Goal: Transaction & Acquisition: Purchase product/service

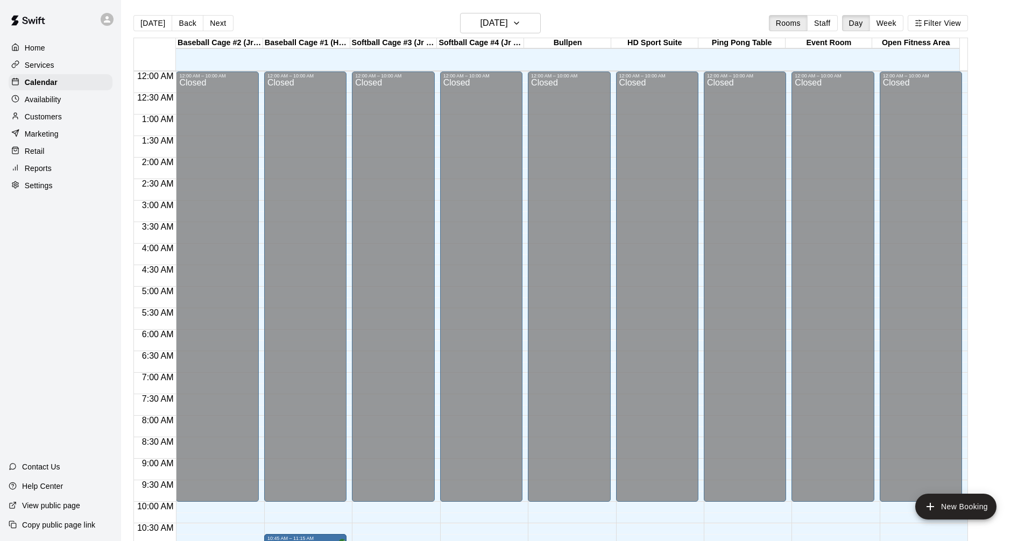
scroll to position [493, 0]
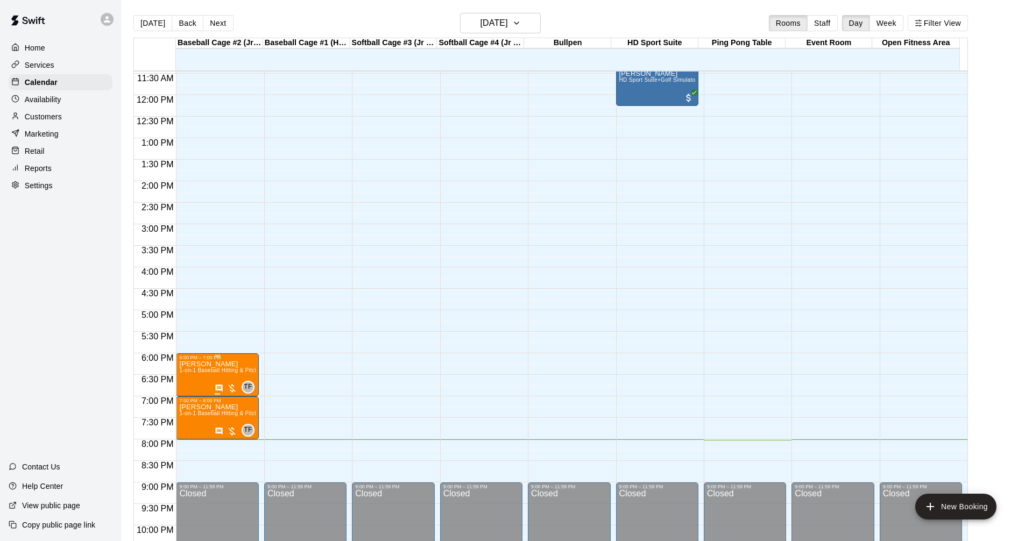
click at [233, 389] on div at bounding box center [226, 388] width 23 height 11
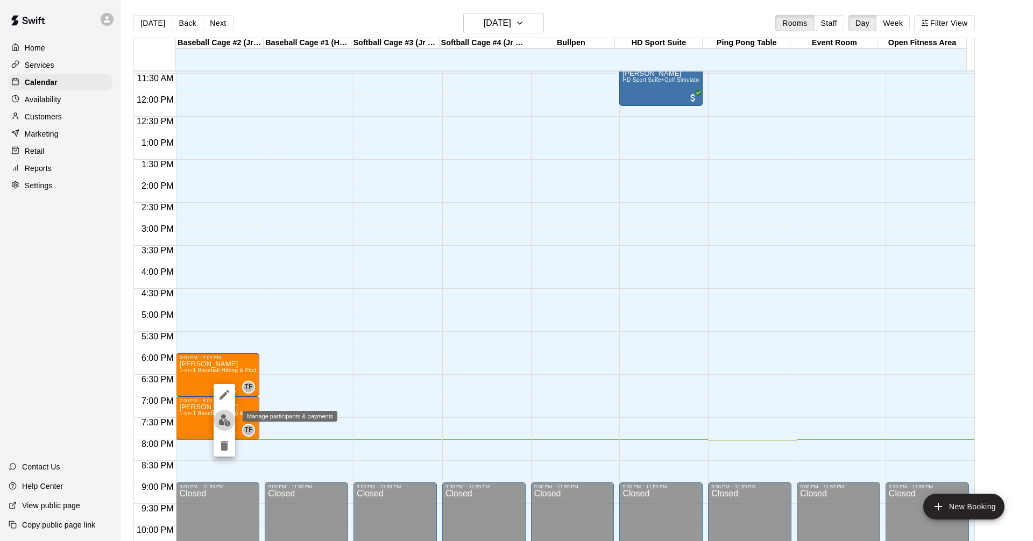
click at [231, 418] on button "edit" at bounding box center [225, 420] width 22 height 21
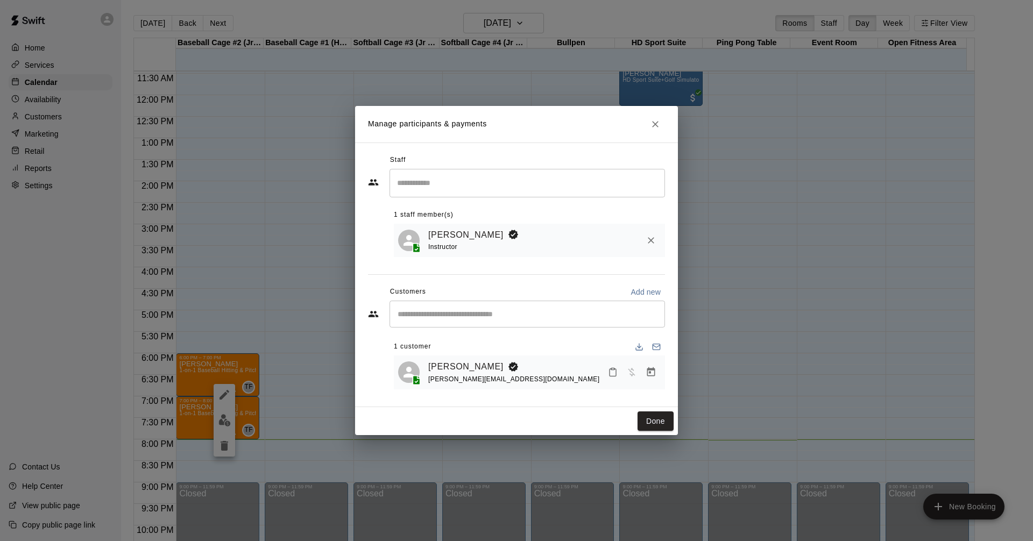
click at [440, 170] on div "​" at bounding box center [528, 183] width 276 height 29
click at [741, 287] on div "Manage participants & payments Staff ​ 1 staff member(s) [PERSON_NAME] Instruct…" at bounding box center [516, 270] width 1033 height 541
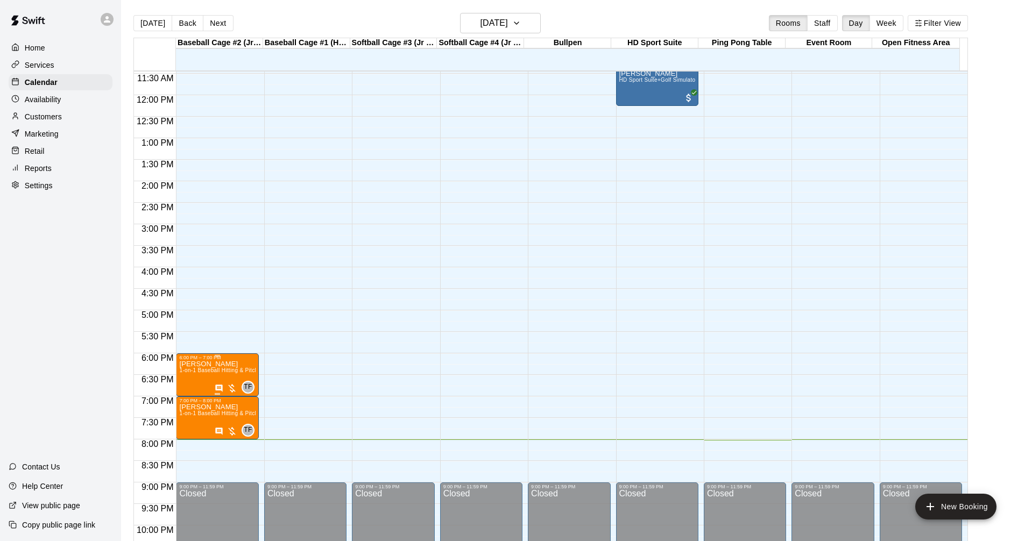
click at [229, 390] on div at bounding box center [226, 388] width 23 height 11
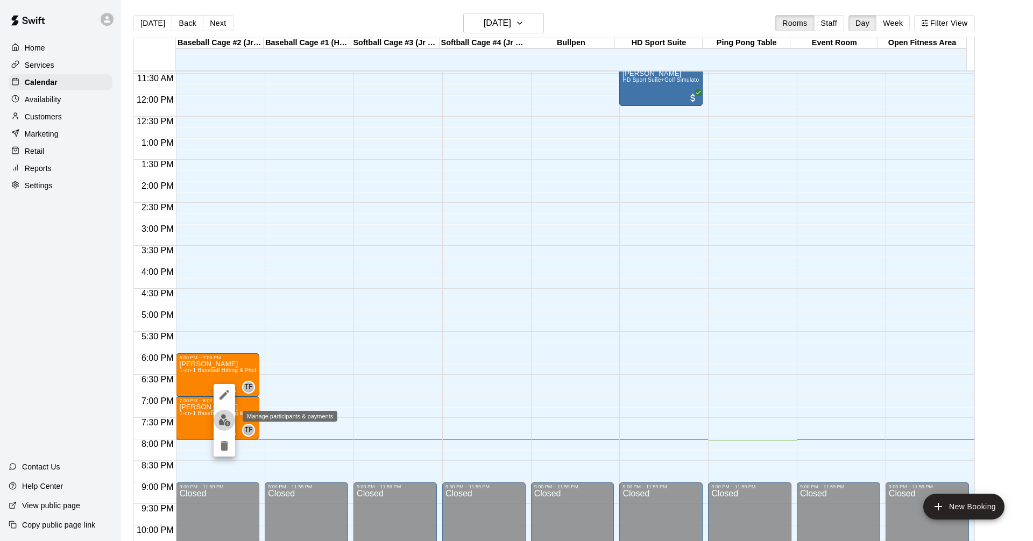
click at [216, 420] on button "edit" at bounding box center [225, 420] width 22 height 21
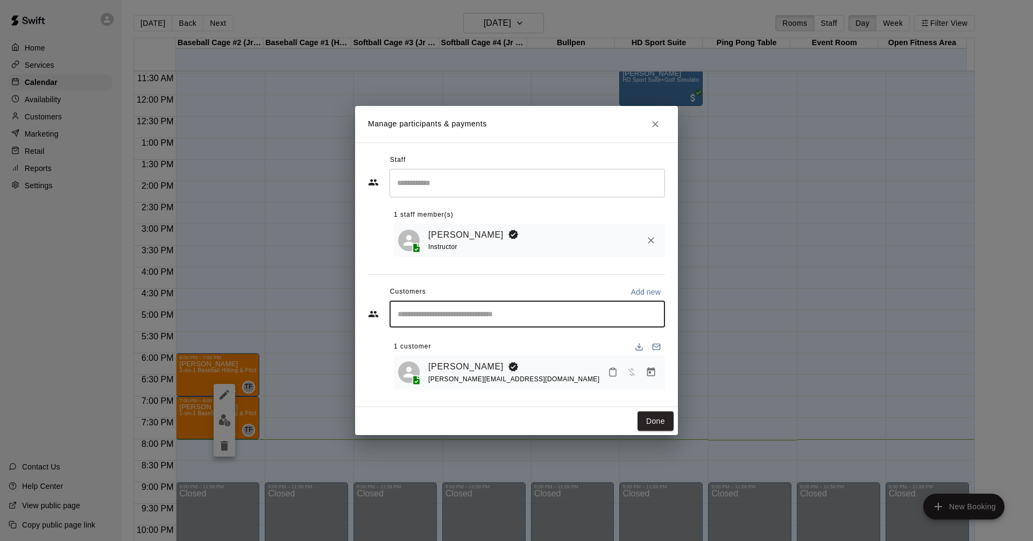
click at [526, 313] on input "Start typing to search customers..." at bounding box center [527, 314] width 266 height 11
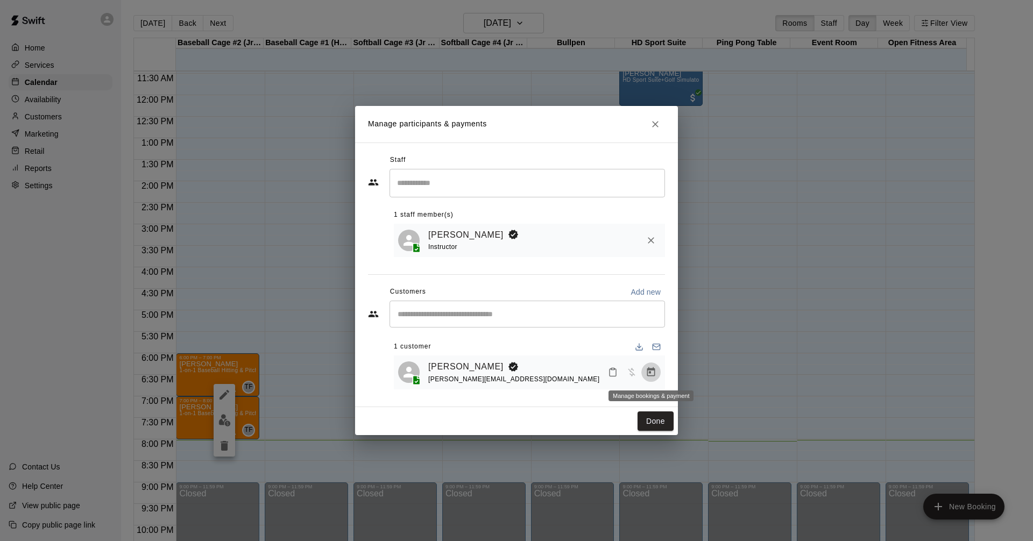
click at [645, 374] on button "Manage bookings & payment" at bounding box center [651, 372] width 19 height 19
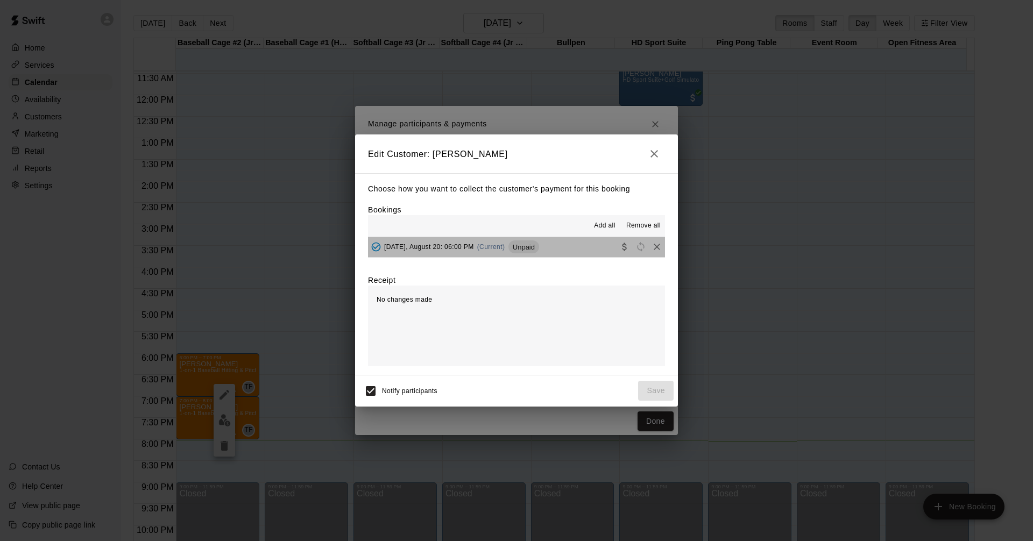
click at [566, 248] on button "[DATE], August 20: 06:00 PM (Current) Unpaid" at bounding box center [516, 247] width 297 height 20
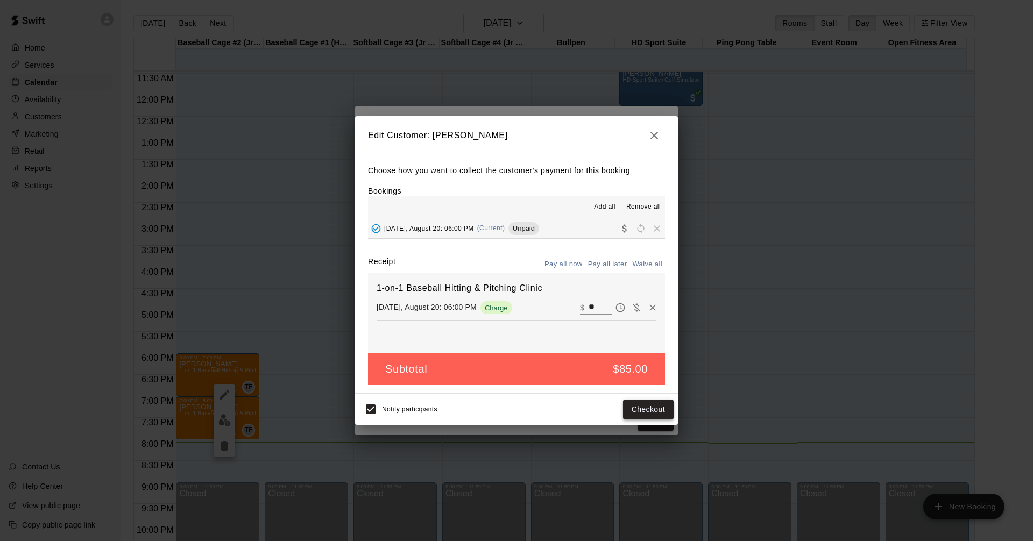
click at [654, 412] on button "Checkout" at bounding box center [648, 410] width 51 height 20
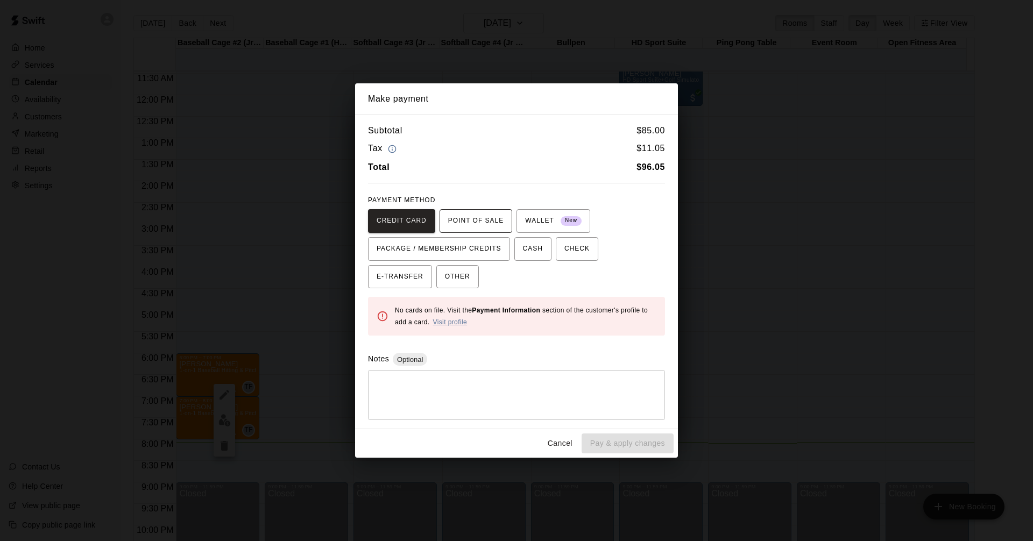
click at [490, 221] on span "POINT OF SALE" at bounding box center [475, 221] width 55 height 17
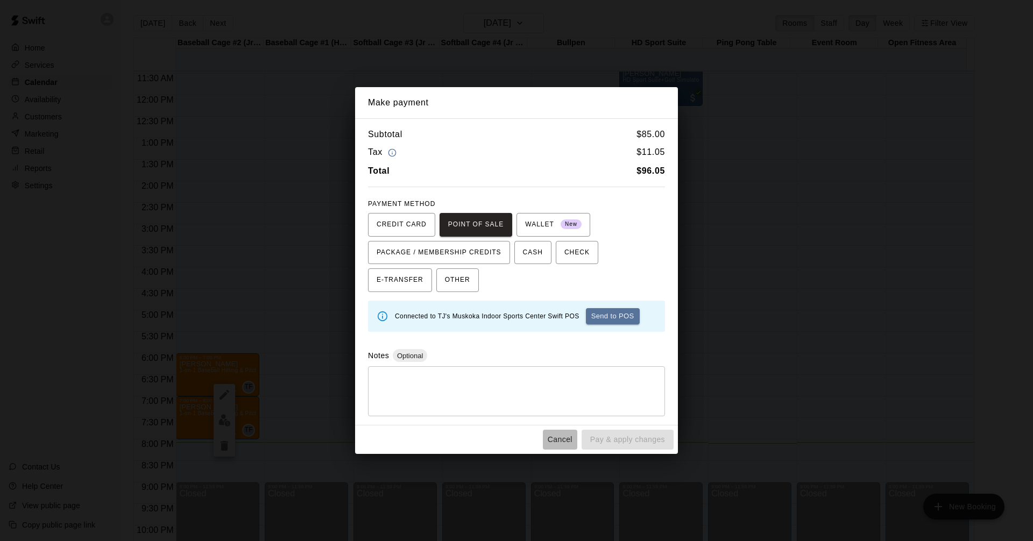
click at [557, 443] on button "Cancel" at bounding box center [560, 440] width 34 height 20
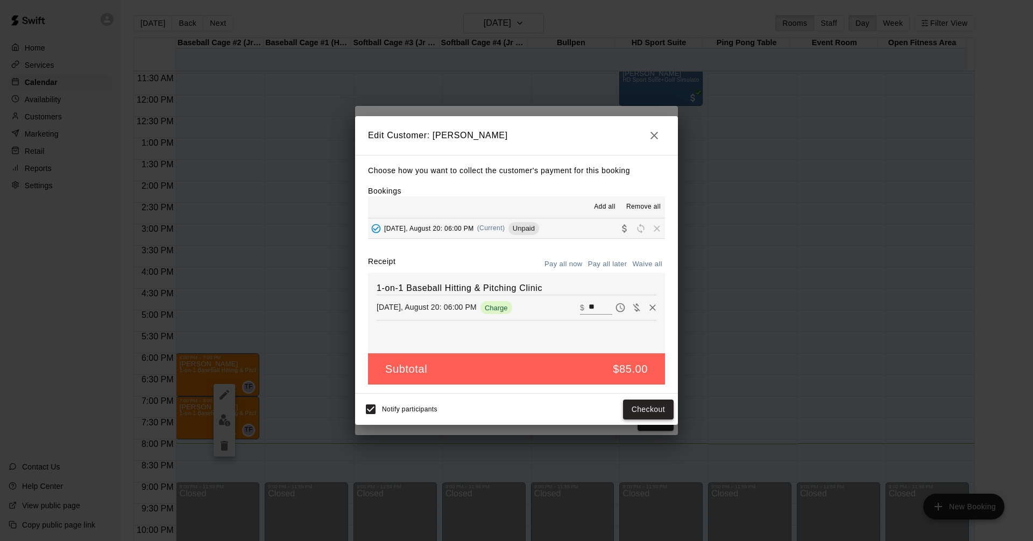
click at [654, 415] on button "Checkout" at bounding box center [648, 410] width 51 height 20
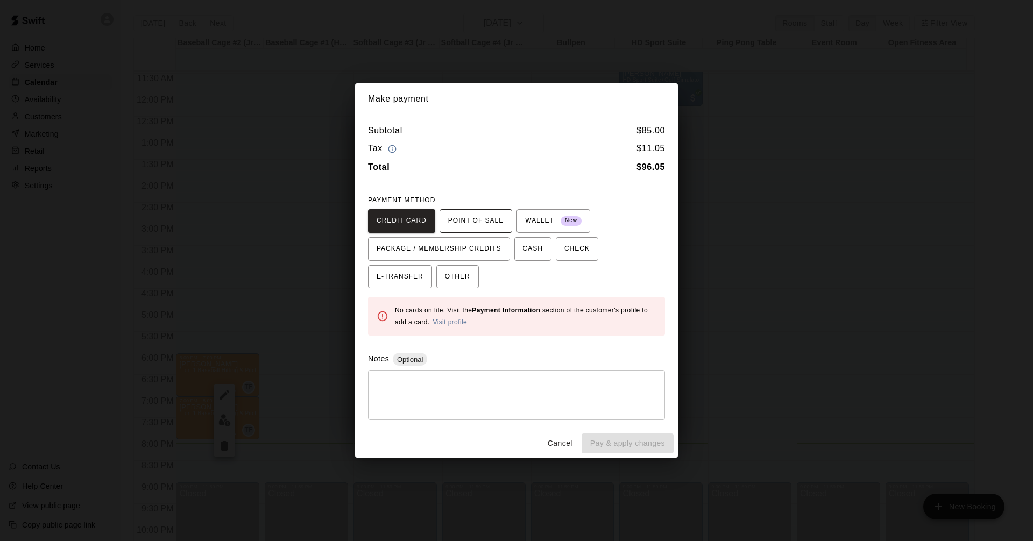
click at [491, 228] on span "POINT OF SALE" at bounding box center [475, 221] width 55 height 17
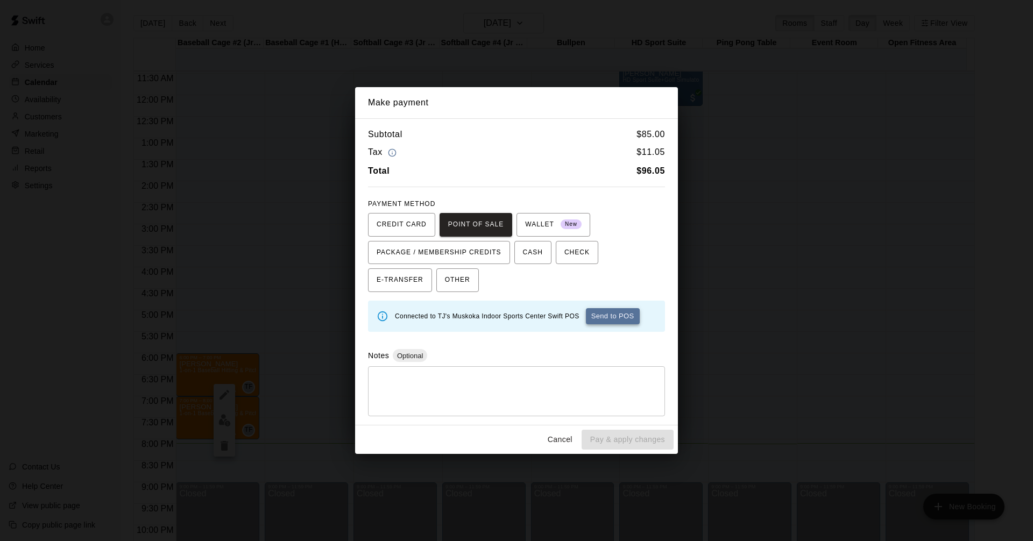
click at [605, 321] on button "Send to POS" at bounding box center [613, 316] width 54 height 16
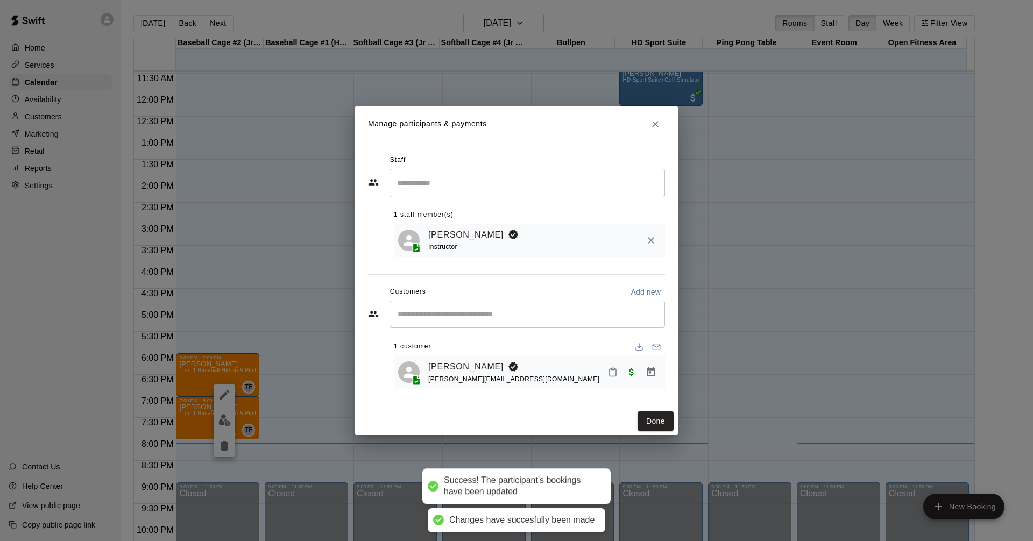
click at [655, 126] on icon "Close" at bounding box center [655, 124] width 11 height 11
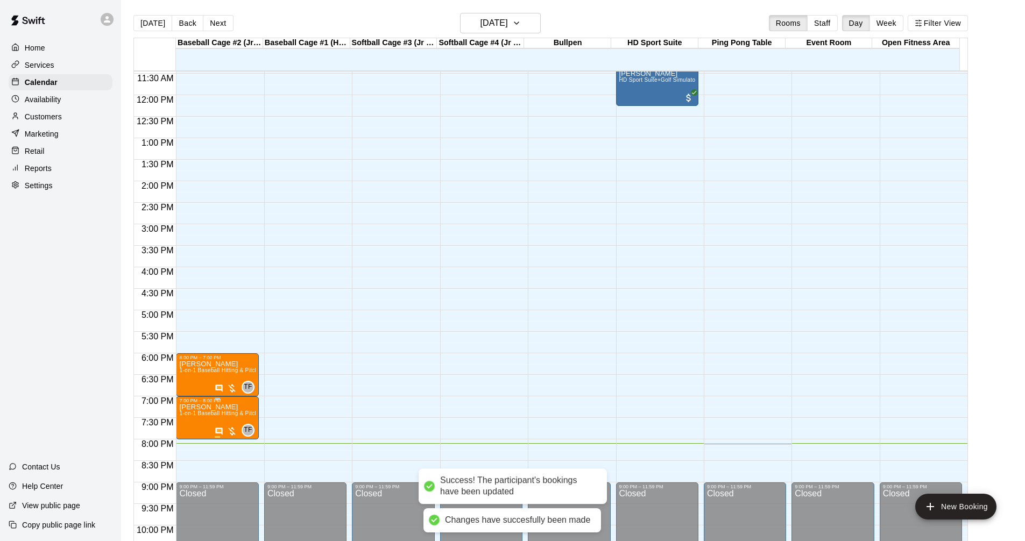
click at [233, 431] on div at bounding box center [226, 431] width 23 height 11
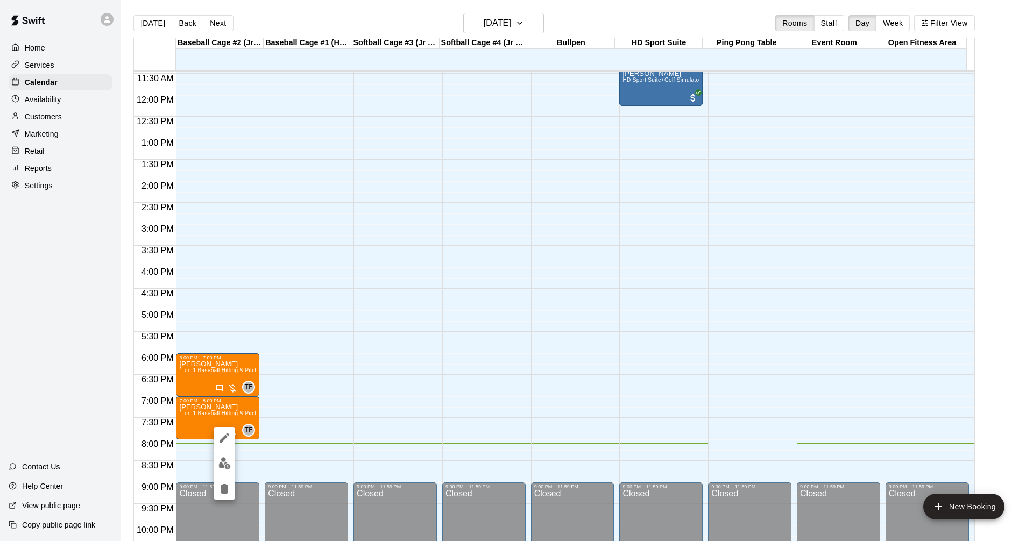
click at [229, 464] on img "edit" at bounding box center [225, 463] width 12 height 12
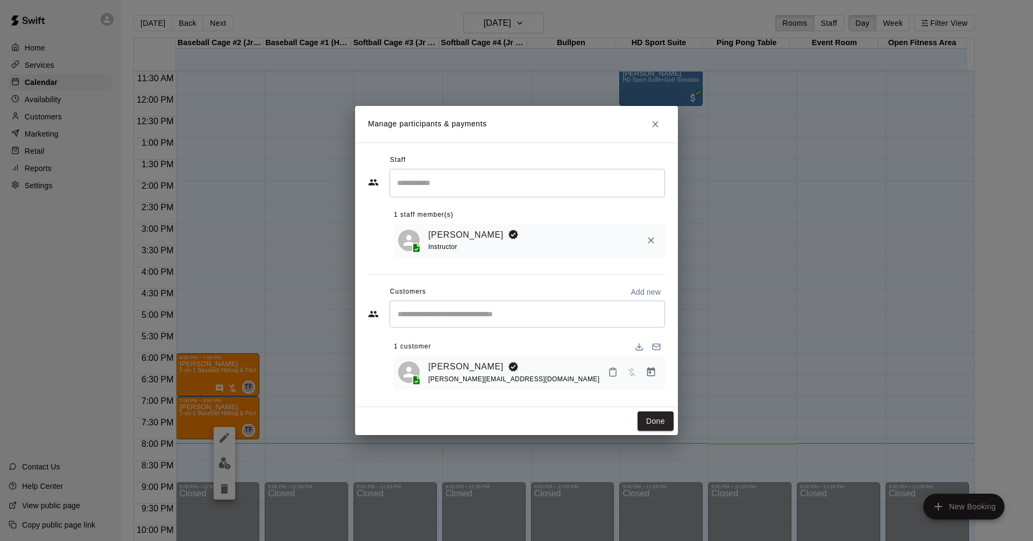
click at [522, 322] on div "​" at bounding box center [528, 314] width 276 height 27
click at [652, 367] on div "Email participants" at bounding box center [656, 368] width 55 height 11
click at [649, 374] on icon "Manage bookings & payment" at bounding box center [651, 372] width 8 height 9
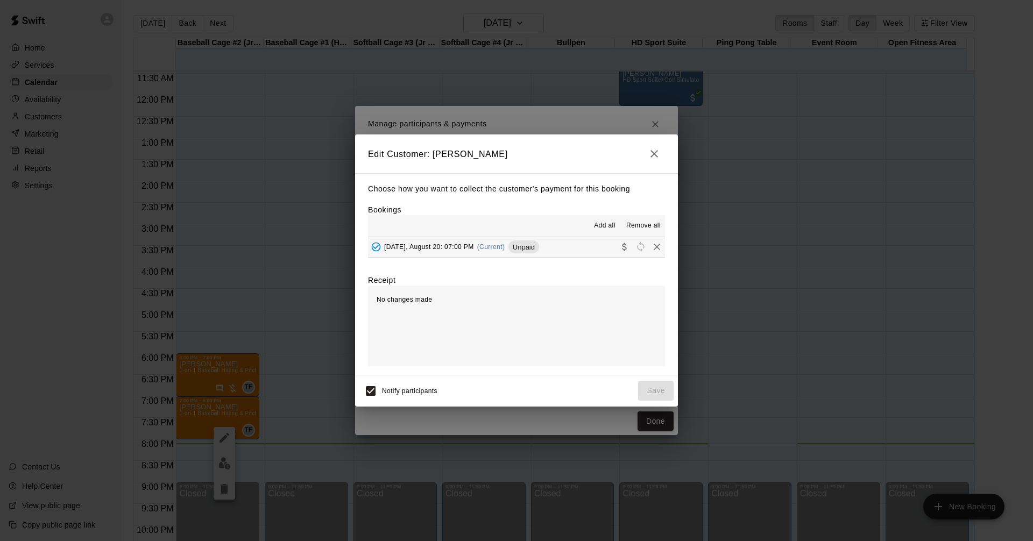
click at [562, 250] on button "[DATE], August 20: 07:00 PM (Current) Unpaid" at bounding box center [516, 247] width 297 height 20
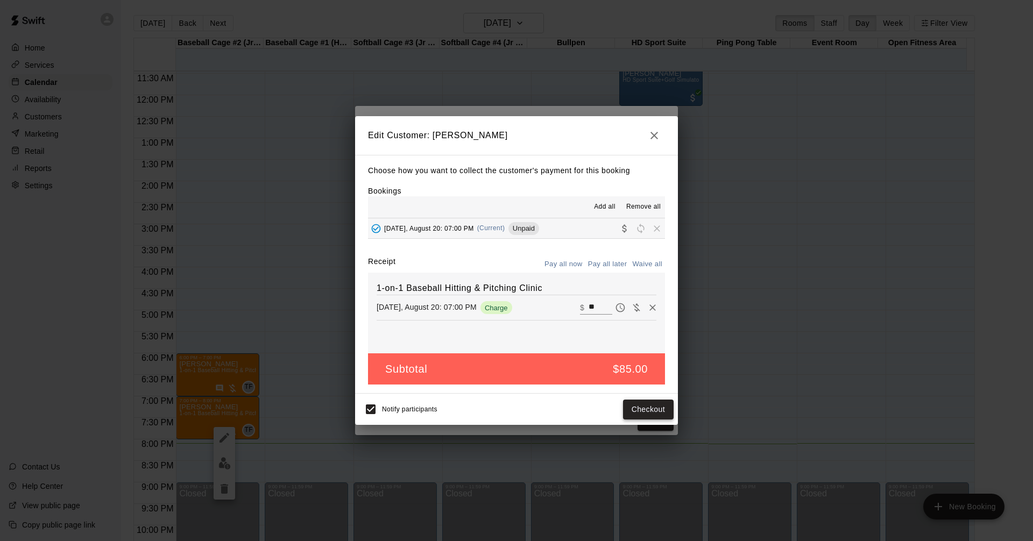
click at [645, 412] on button "Checkout" at bounding box center [648, 410] width 51 height 20
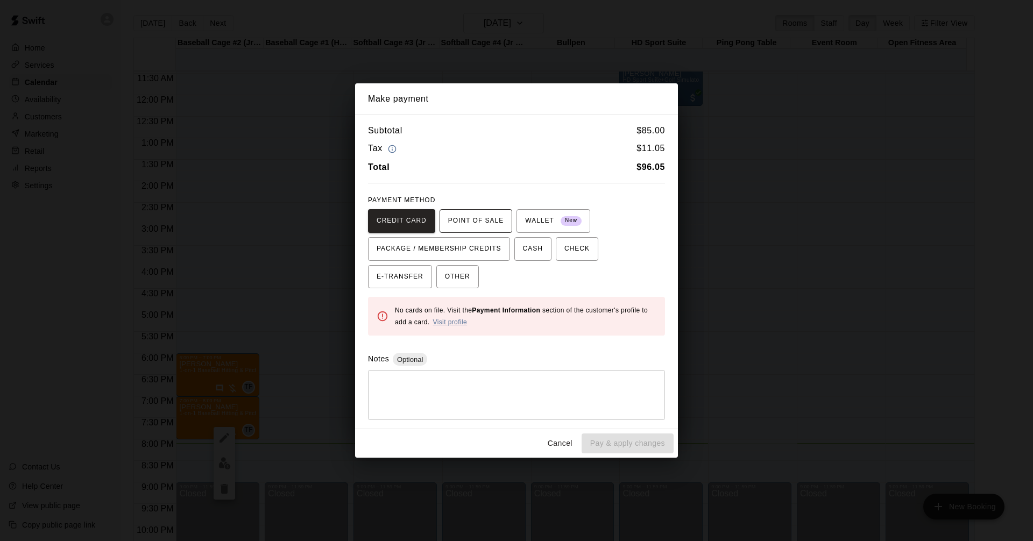
click at [462, 227] on span "POINT OF SALE" at bounding box center [475, 221] width 55 height 17
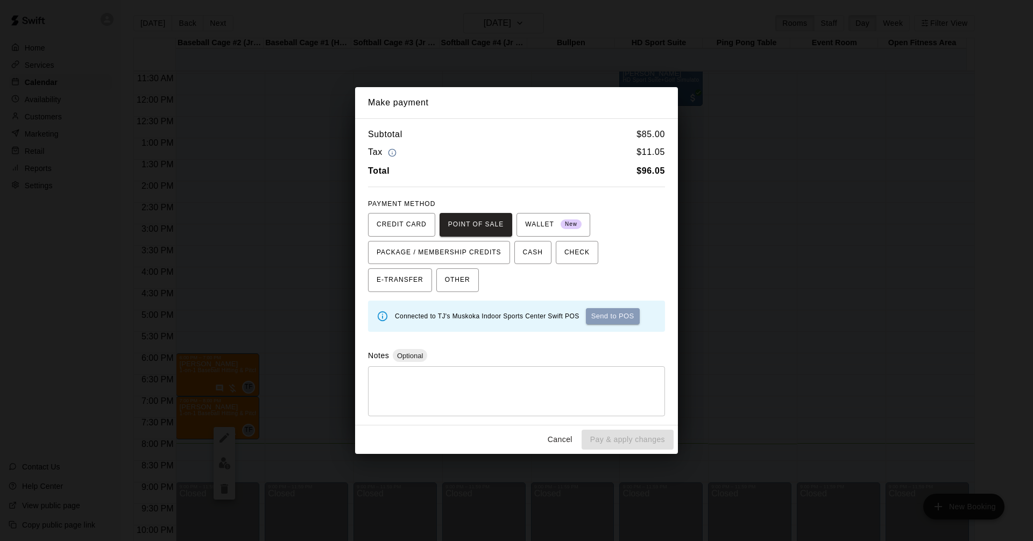
click at [611, 318] on button "Send to POS" at bounding box center [613, 316] width 54 height 16
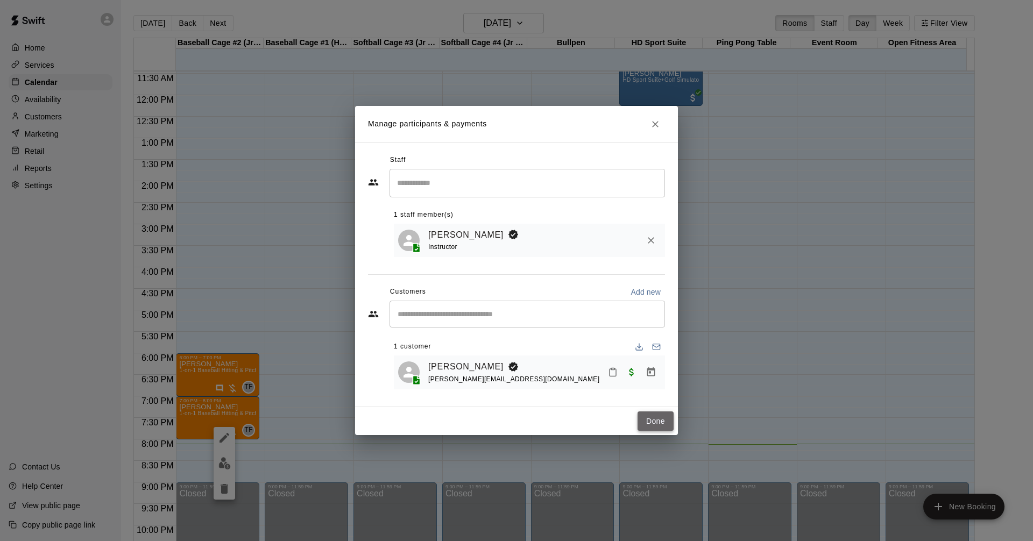
click at [666, 422] on button "Done" at bounding box center [656, 422] width 36 height 20
